Goal: Book appointment/travel/reservation

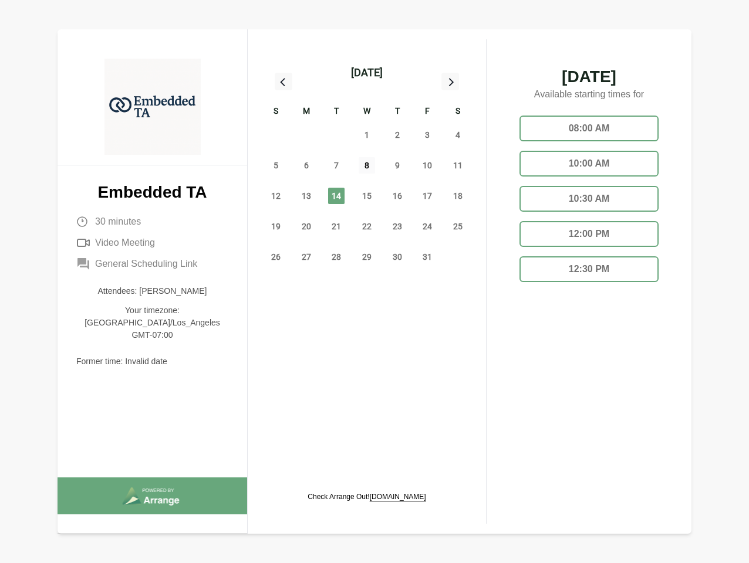
click at [367, 167] on span "8" at bounding box center [366, 165] width 16 height 16
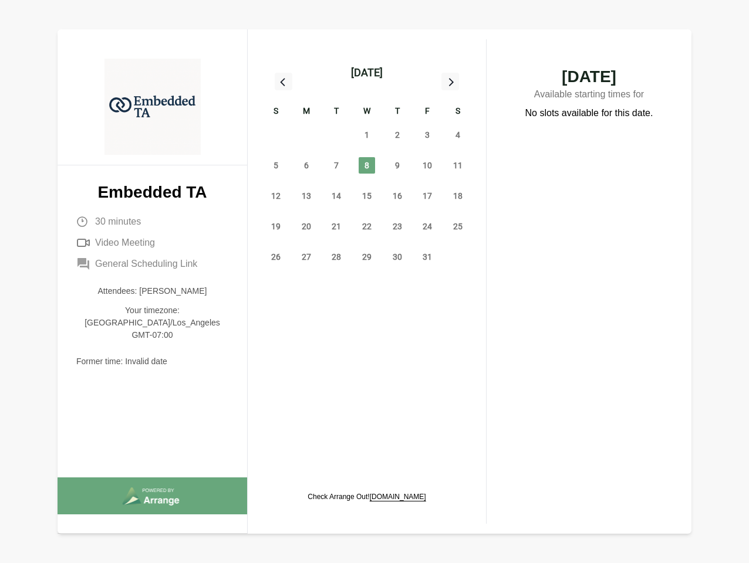
click at [366, 73] on div "[DATE]" at bounding box center [367, 73] width 32 height 16
click at [276, 135] on div "28" at bounding box center [275, 135] width 31 height 31
click at [306, 135] on div "29" at bounding box center [306, 135] width 31 height 31
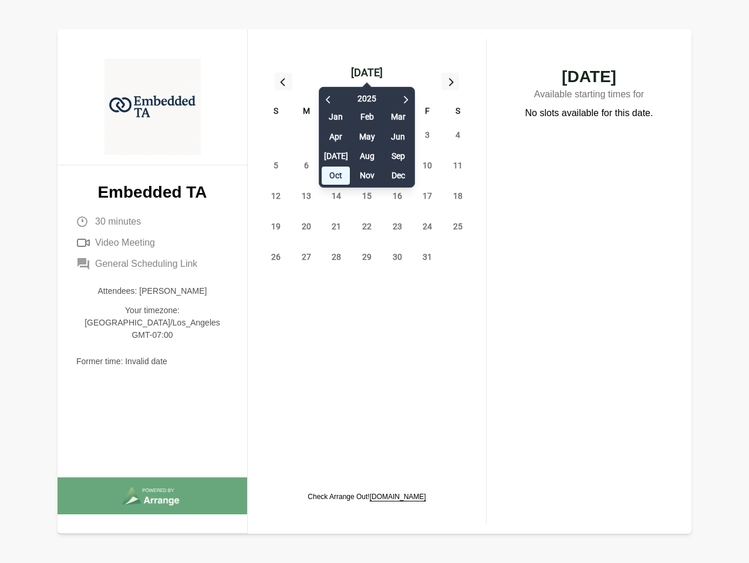
click at [336, 135] on div "[DATE] Feb Mar Apr May Jun [DATE] Aug Sep Oct Nov Dec" at bounding box center [367, 134] width 96 height 107
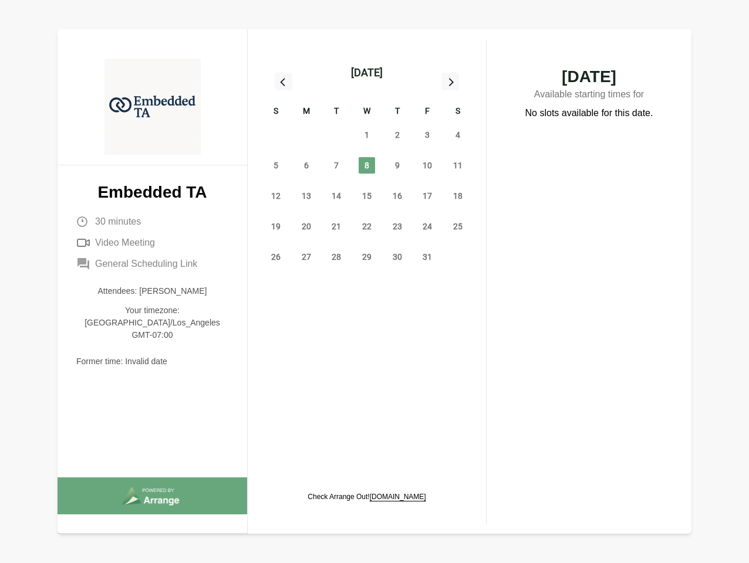
click at [367, 135] on div "[DATE] Feb Mar Apr May Jun [DATE] Aug Sep Oct Nov Dec [DATE] S M T W T F S 28 2…" at bounding box center [366, 167] width 219 height 217
click at [397, 135] on span "2" at bounding box center [397, 135] width 16 height 16
click at [427, 135] on span "3" at bounding box center [427, 135] width 16 height 16
click at [458, 135] on span "4" at bounding box center [457, 135] width 16 height 16
click at [276, 165] on span "5" at bounding box center [276, 165] width 16 height 16
